Goal: Task Accomplishment & Management: Use online tool/utility

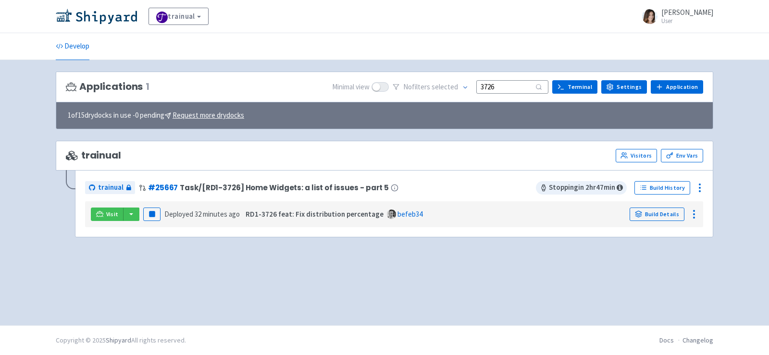
drag, startPoint x: 512, startPoint y: 84, endPoint x: 449, endPoint y: 84, distance: 62.9
click at [453, 84] on div "No filter s selected 3726" at bounding box center [471, 87] width 156 height 15
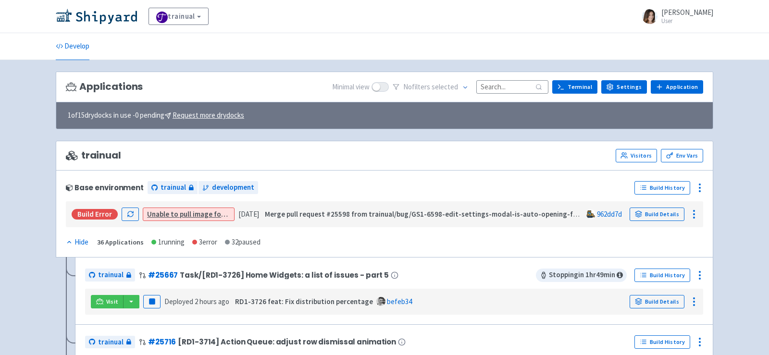
click at [507, 84] on input at bounding box center [512, 86] width 72 height 13
paste input "3726"
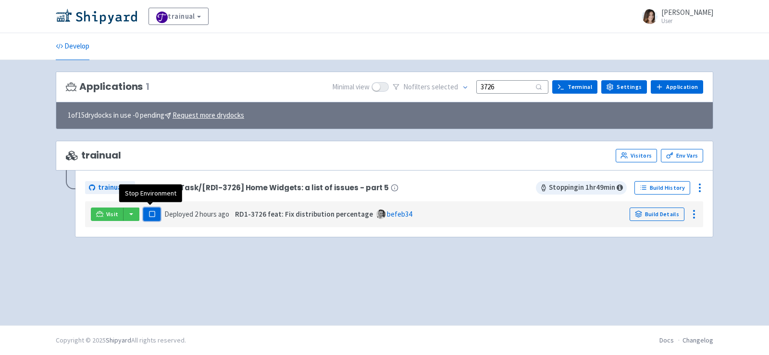
click at [148, 216] on button "Pause" at bounding box center [151, 214] width 17 height 13
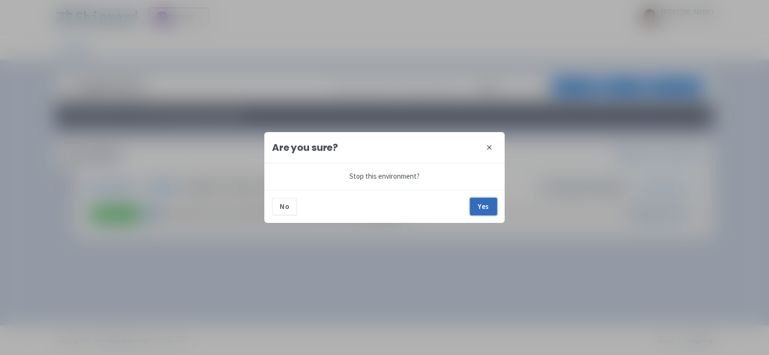
click at [485, 205] on button "Yes" at bounding box center [483, 206] width 27 height 17
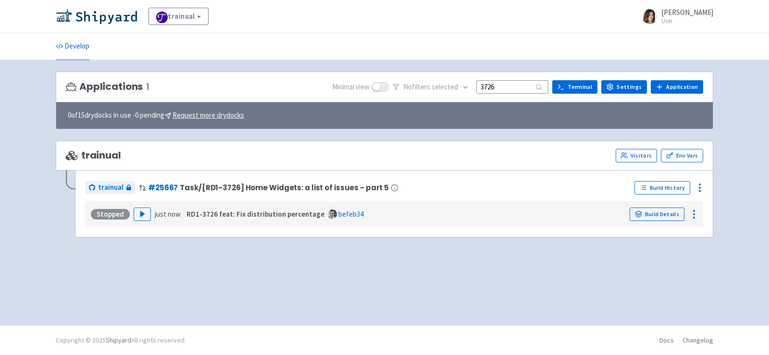
drag, startPoint x: 505, startPoint y: 84, endPoint x: 495, endPoint y: 84, distance: 9.6
click at [495, 84] on input "3726" at bounding box center [512, 86] width 72 height 13
type input "3732"
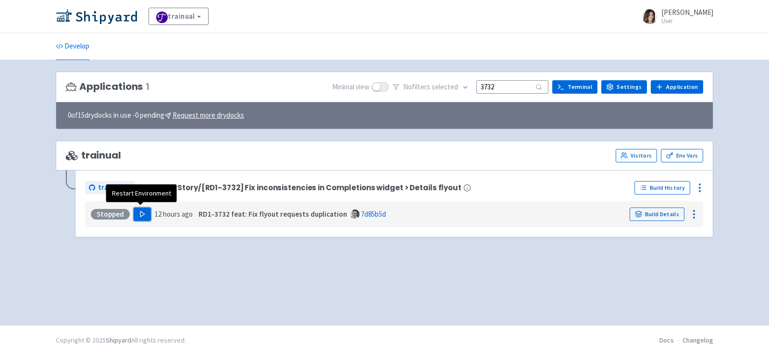
click at [141, 214] on icon "button" at bounding box center [142, 213] width 7 height 7
